Goal: Transaction & Acquisition: Purchase product/service

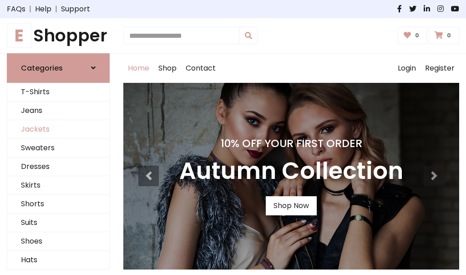
click at [58, 129] on link "Jackets" at bounding box center [58, 129] width 102 height 19
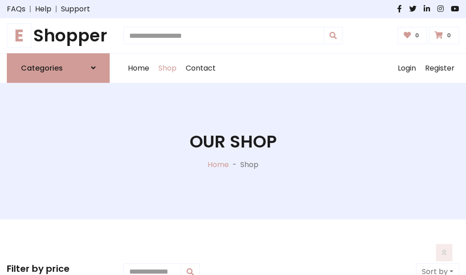
scroll to position [412, 0]
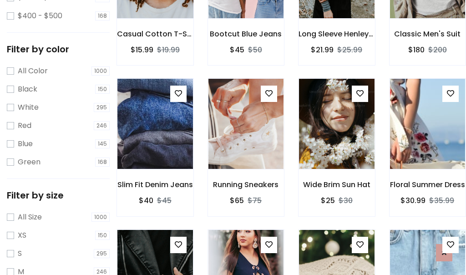
scroll to position [46, 0]
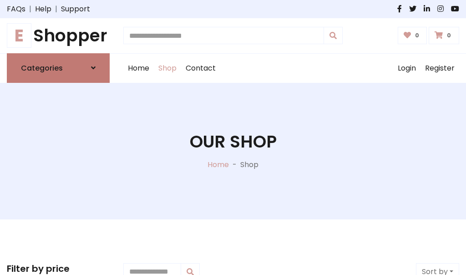
click at [58, 68] on h6 "Categories" at bounding box center [42, 68] width 42 height 9
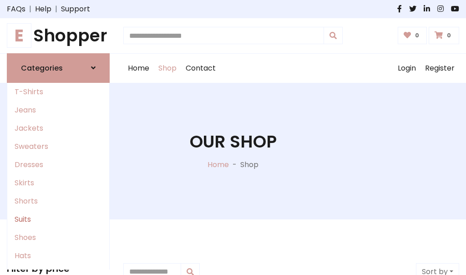
click at [58, 219] on link "Suits" at bounding box center [58, 219] width 102 height 18
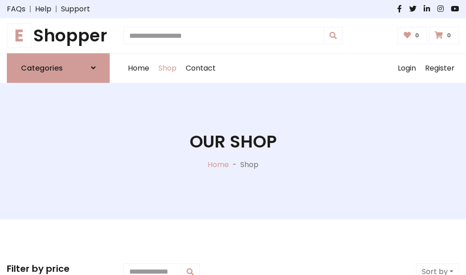
scroll to position [658, 0]
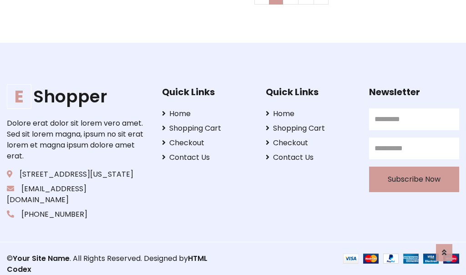
scroll to position [0, 0]
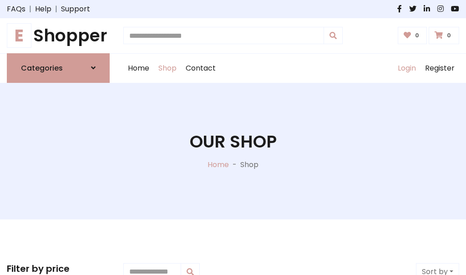
click at [407, 68] on link "Login" at bounding box center [406, 68] width 27 height 29
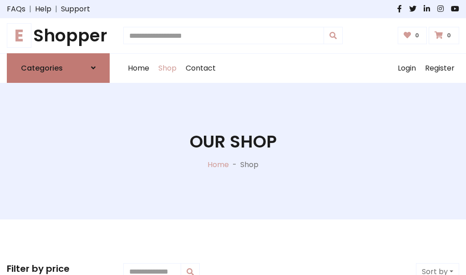
click at [93, 68] on icon at bounding box center [93, 67] width 5 height 7
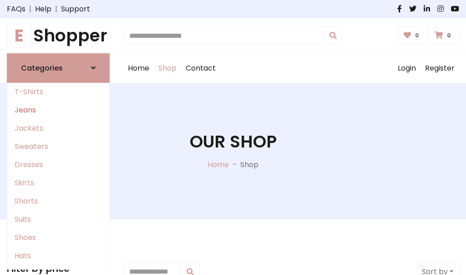
click at [58, 110] on link "Jeans" at bounding box center [58, 110] width 102 height 18
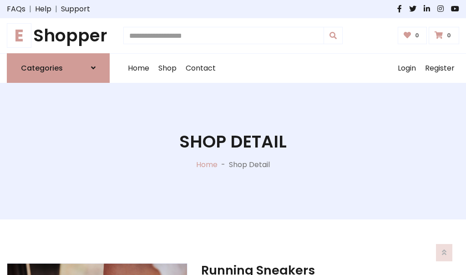
scroll to position [851, 0]
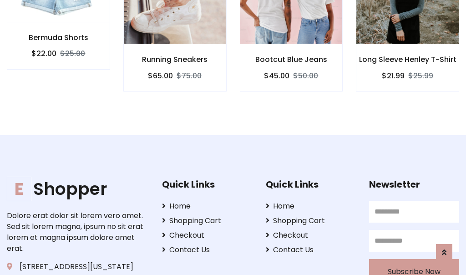
scroll to position [850, 0]
